Goal: Information Seeking & Learning: Learn about a topic

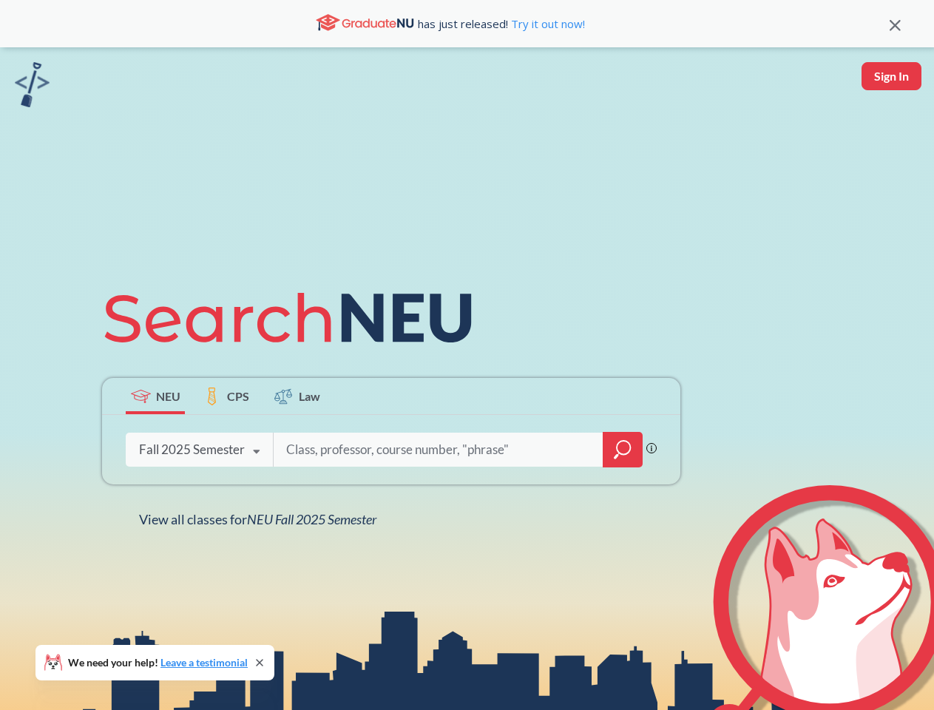
click at [466, 355] on icon at bounding box center [294, 317] width 385 height 83
click at [894, 24] on icon at bounding box center [894, 25] width 11 height 11
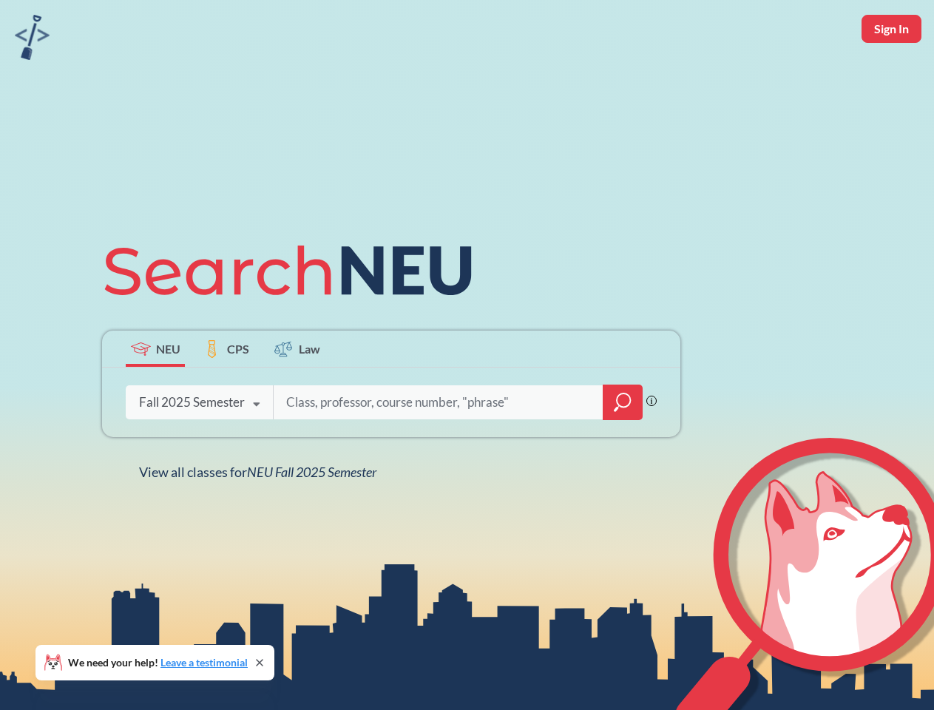
click at [891, 76] on div "NEU CPS Law Phrase search guarantees the exact search appears in the results. E…" at bounding box center [467, 355] width 934 height 710
click at [155, 395] on div "Fall 2025 Semester" at bounding box center [192, 402] width 106 height 16
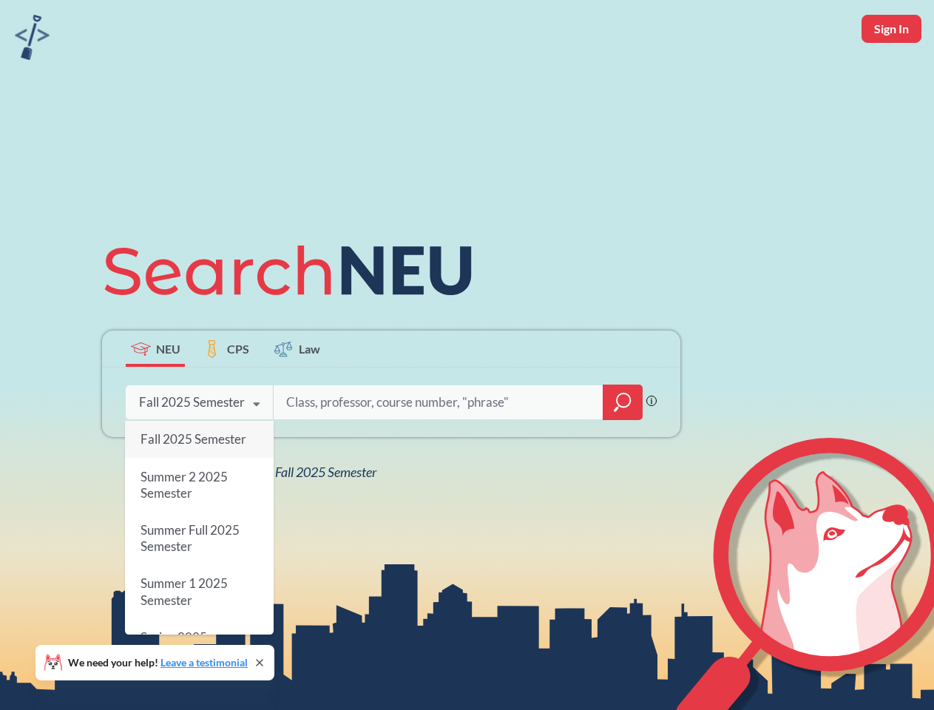
click at [226, 395] on div "Fall 2025 Semester" at bounding box center [192, 402] width 106 height 16
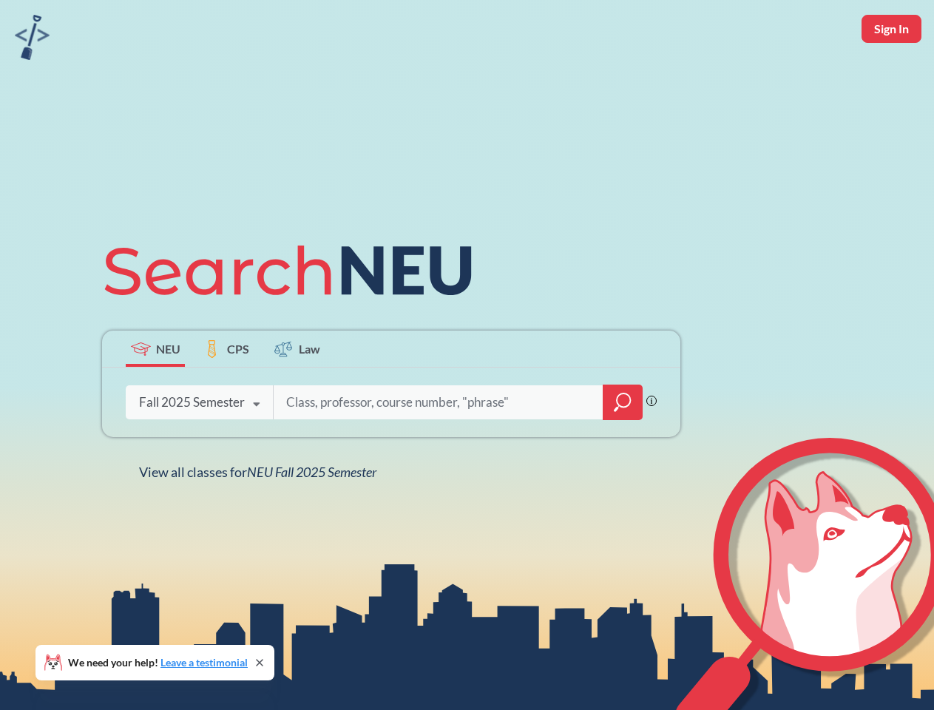
click at [297, 395] on input "search" at bounding box center [439, 402] width 308 height 31
click at [622, 449] on div "NEU CPS Law Phrase search guarantees the exact search appears in the results. E…" at bounding box center [391, 354] width 596 height 251
click at [199, 449] on div "NEU CPS Law Phrase search guarantees the exact search appears in the results. E…" at bounding box center [391, 354] width 596 height 251
click at [256, 452] on div "NEU CPS Law Phrase search guarantees the exact search appears in the results. E…" at bounding box center [391, 354] width 596 height 251
click at [261, 519] on div "NEU CPS Law Phrase search guarantees the exact search appears in the results. E…" at bounding box center [467, 355] width 934 height 710
